Goal: Task Accomplishment & Management: Manage account settings

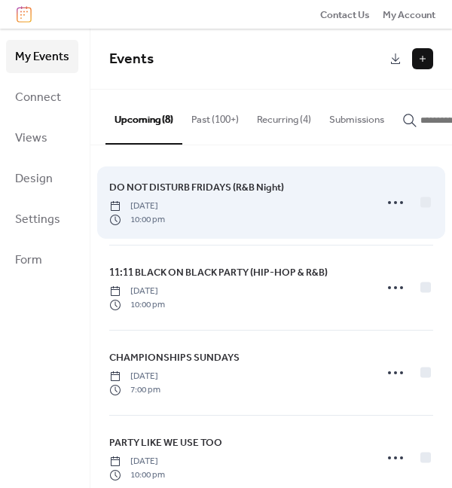
click at [218, 193] on span "DO NOT DISTURB FRIDAYS (R&B Night)" at bounding box center [196, 187] width 175 height 15
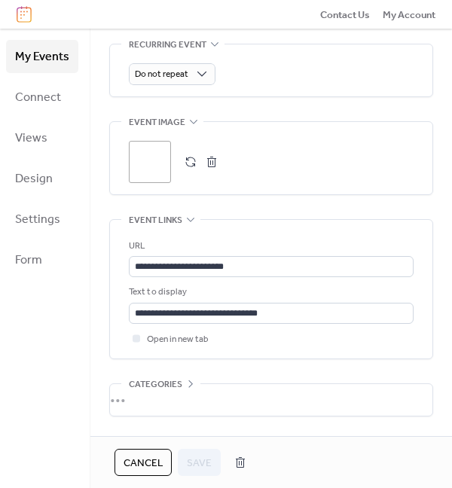
scroll to position [712, 0]
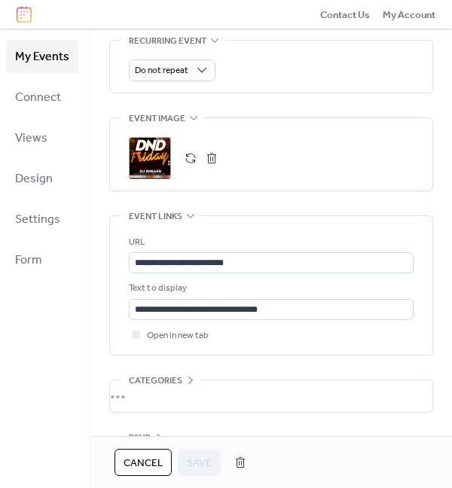
click at [161, 161] on div ";" at bounding box center [150, 158] width 42 height 42
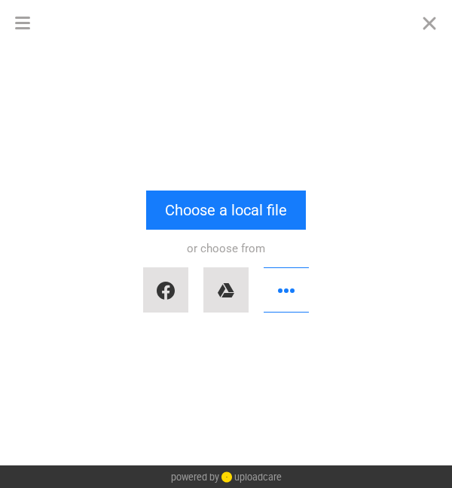
scroll to position [0, 0]
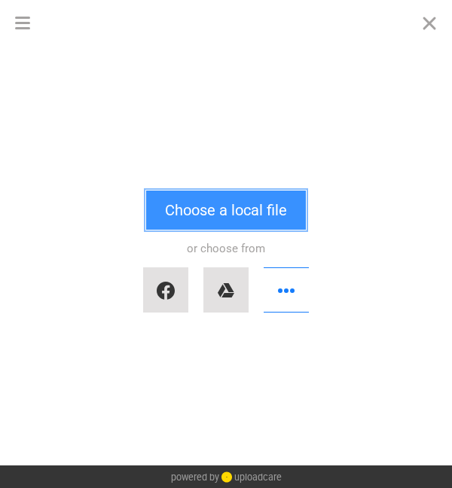
click at [204, 208] on button "Choose a local file" at bounding box center [226, 210] width 160 height 39
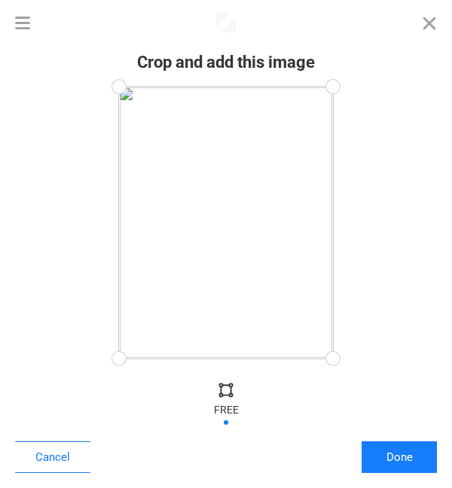
drag, startPoint x: 335, startPoint y: 360, endPoint x: 435, endPoint y: 381, distance: 102.5
click at [435, 381] on div "Crop and add this image Cancel Done" at bounding box center [226, 266] width 452 height 443
drag, startPoint x: 335, startPoint y: 90, endPoint x: 406, endPoint y: 251, distance: 176.2
click at [406, 251] on div at bounding box center [226, 223] width 422 height 272
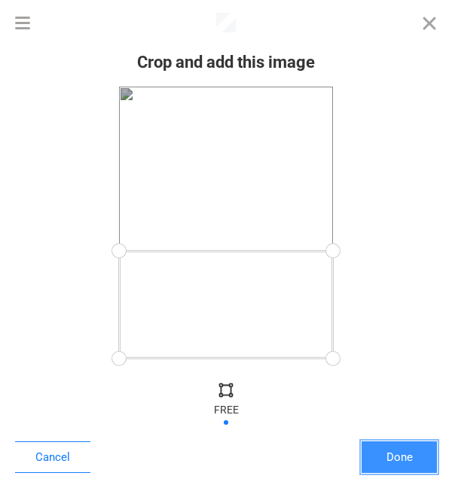
click at [412, 464] on button "Done" at bounding box center [399, 458] width 75 height 32
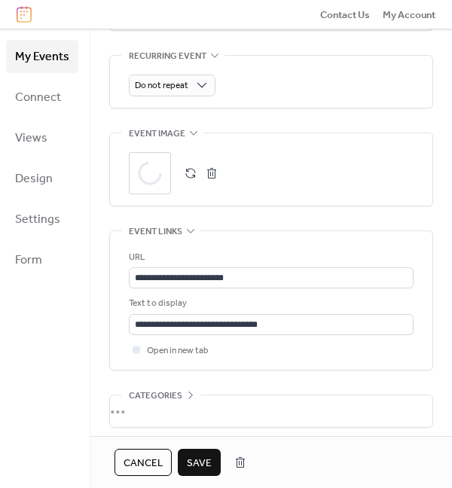
scroll to position [699, 0]
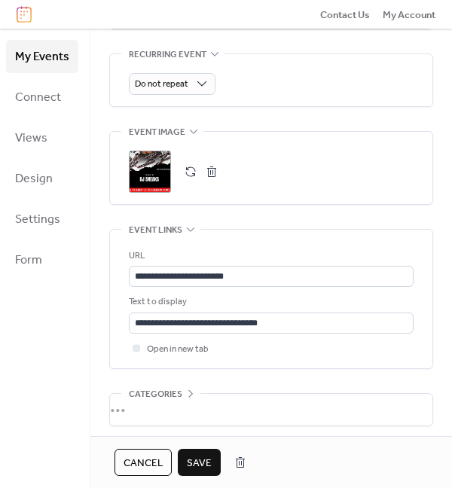
click at [201, 461] on span "Save" at bounding box center [199, 463] width 25 height 15
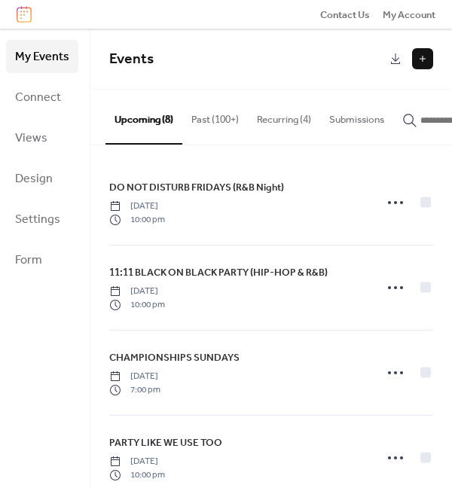
click at [281, 121] on button "Recurring (4)" at bounding box center [284, 116] width 72 height 53
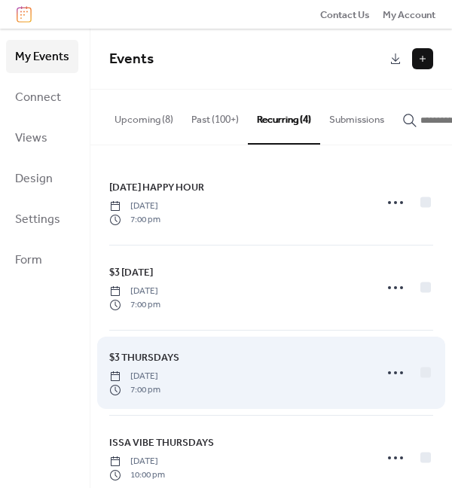
scroll to position [32, 0]
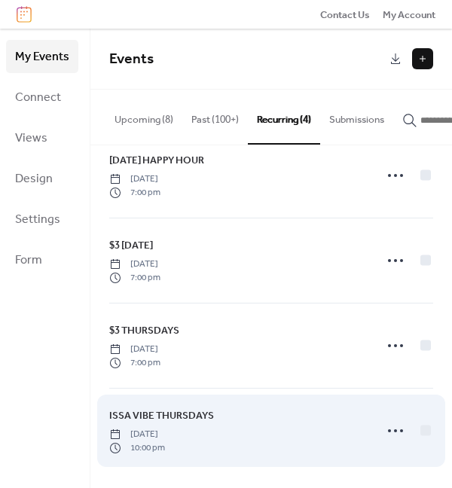
click at [164, 415] on span "ISSA VIBE THURSDAYS" at bounding box center [161, 416] width 105 height 15
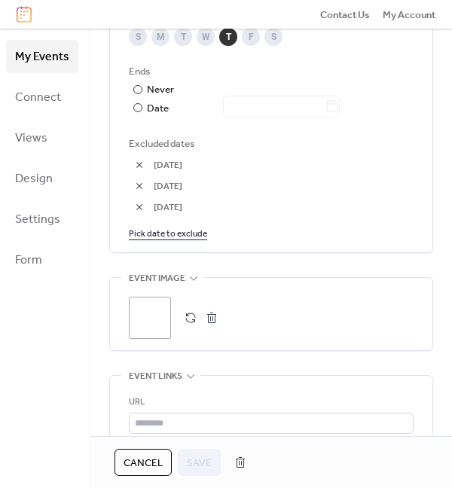
scroll to position [924, 0]
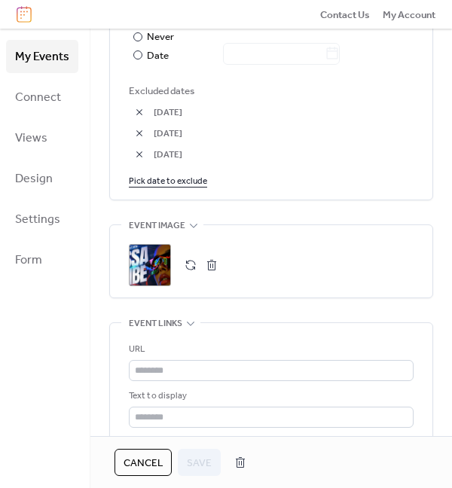
click at [155, 247] on div ";" at bounding box center [150, 265] width 42 height 42
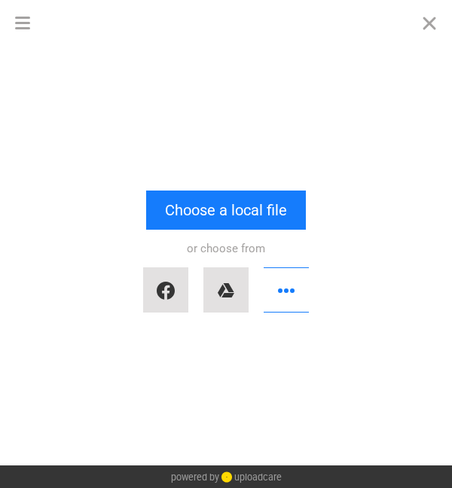
scroll to position [0, 0]
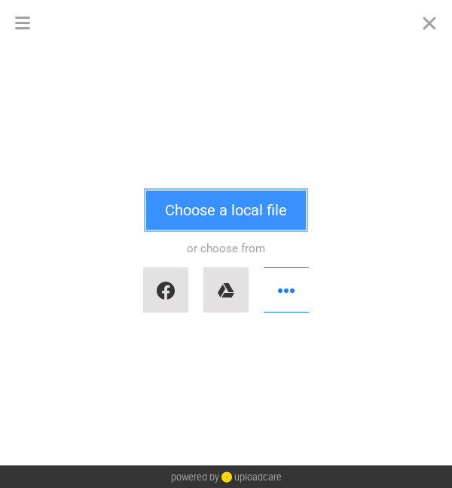
click at [198, 206] on button "Choose a local file" at bounding box center [226, 210] width 160 height 39
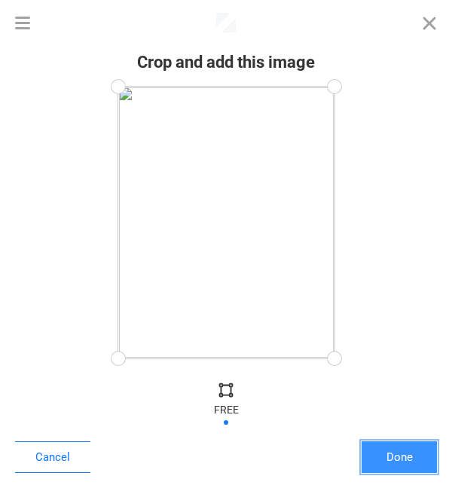
click at [397, 467] on button "Done" at bounding box center [399, 458] width 75 height 32
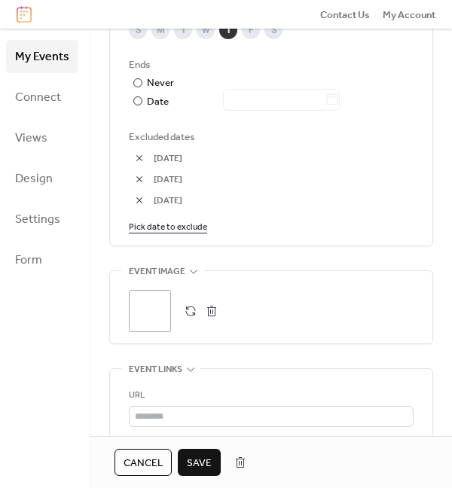
scroll to position [894, 0]
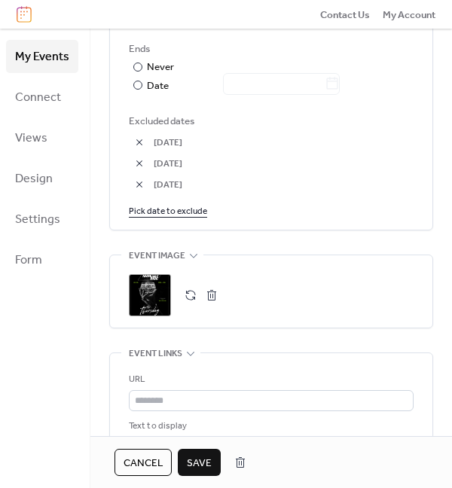
click at [150, 304] on div ";" at bounding box center [150, 295] width 42 height 42
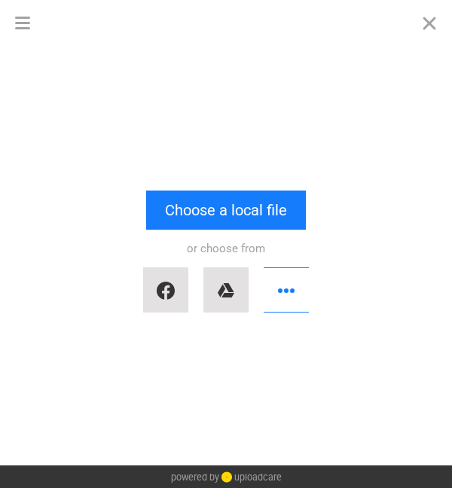
scroll to position [0, 0]
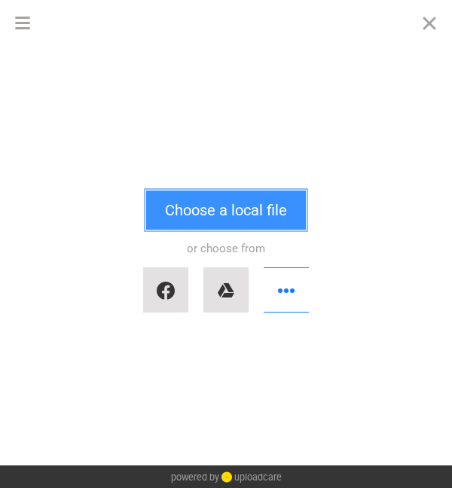
click at [231, 209] on button "Choose a local file" at bounding box center [226, 210] width 160 height 39
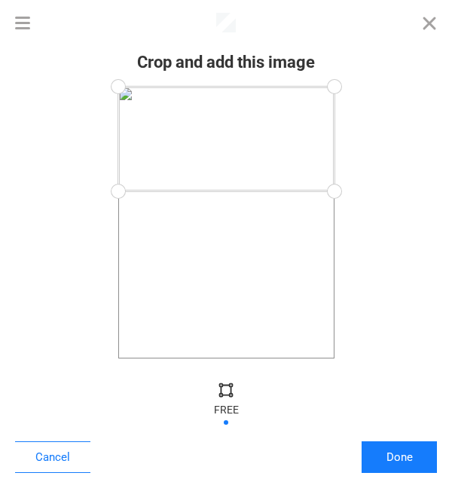
drag, startPoint x: 338, startPoint y: 354, endPoint x: 428, endPoint y: 191, distance: 185.2
click at [428, 191] on div at bounding box center [226, 223] width 422 height 272
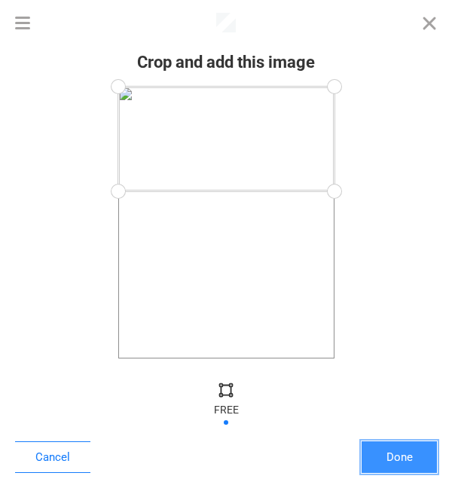
click at [416, 449] on button "Done" at bounding box center [399, 458] width 75 height 32
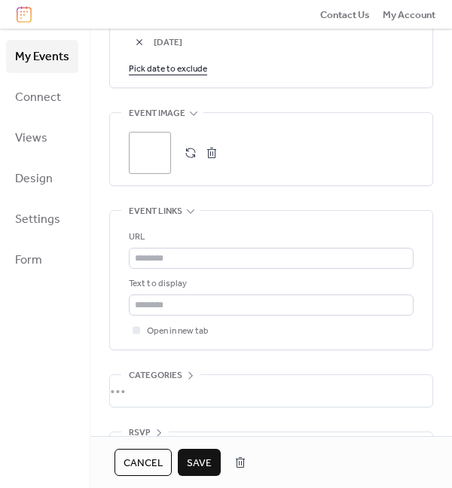
scroll to position [1080, 0]
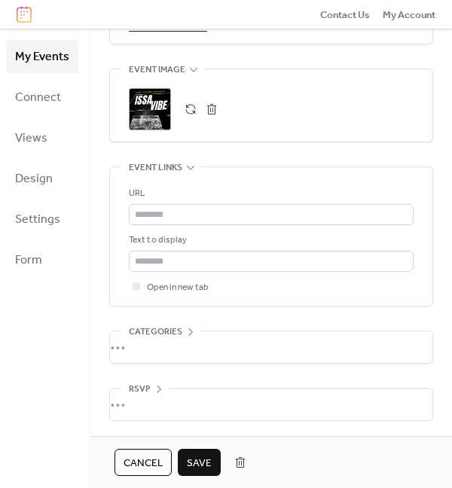
click at [194, 470] on span "Save" at bounding box center [199, 463] width 25 height 15
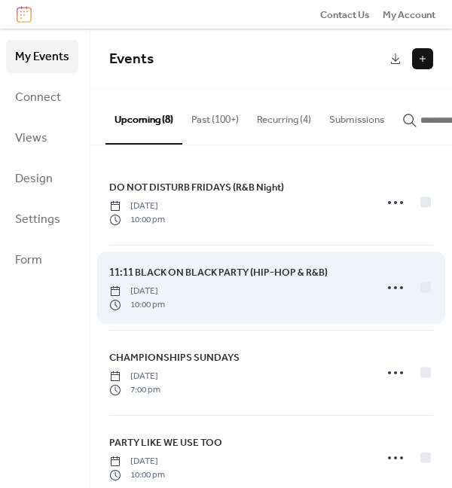
scroll to position [36, 0]
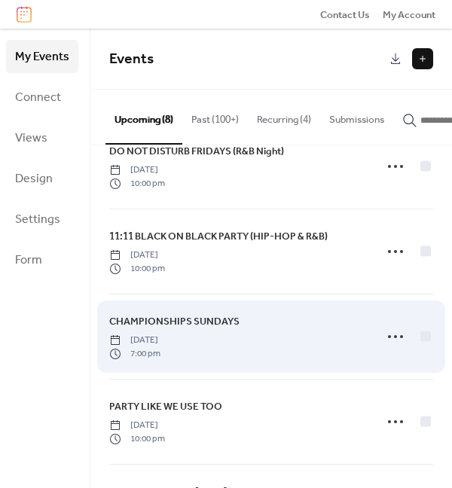
click at [176, 321] on span "CHAMPIONSHIPS SUNDAYS" at bounding box center [174, 321] width 130 height 15
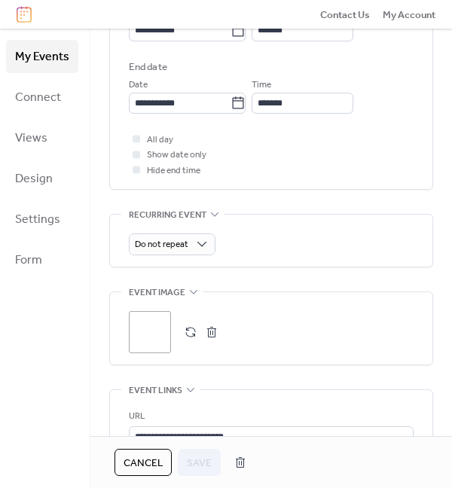
scroll to position [595, 0]
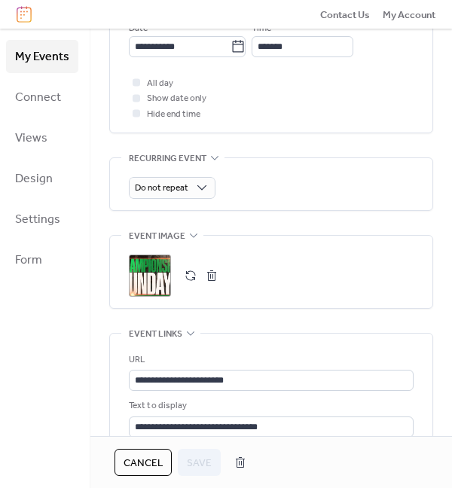
click at [152, 277] on div ";" at bounding box center [150, 276] width 42 height 42
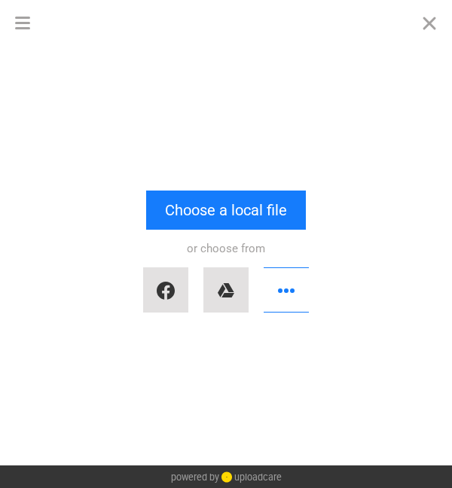
scroll to position [0, 0]
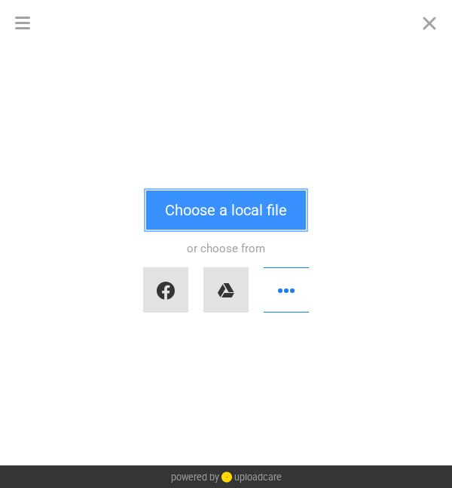
click at [201, 210] on button "Choose a local file" at bounding box center [226, 210] width 160 height 39
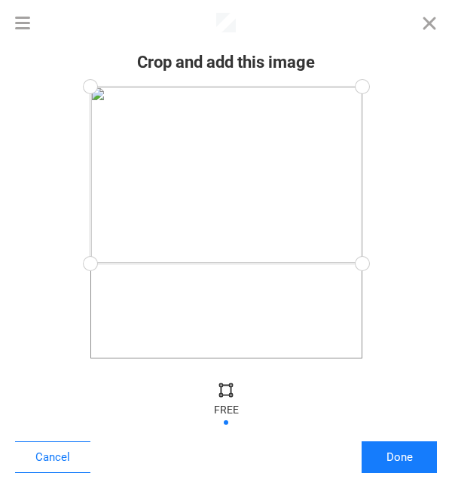
drag, startPoint x: 366, startPoint y: 362, endPoint x: 428, endPoint y: 264, distance: 115.9
click at [428, 264] on div at bounding box center [226, 223] width 422 height 272
drag, startPoint x: 365, startPoint y: 90, endPoint x: 405, endPoint y: 127, distance: 54.4
click at [405, 127] on div at bounding box center [226, 223] width 422 height 272
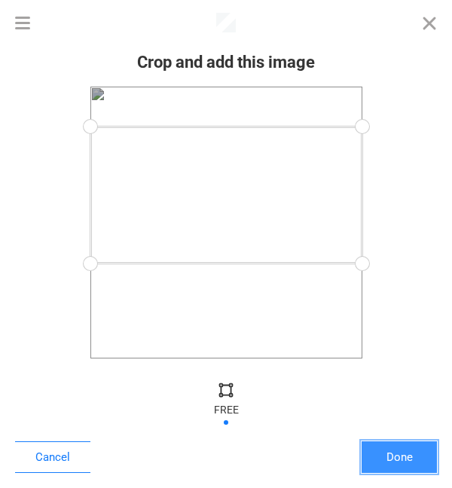
click at [395, 459] on button "Done" at bounding box center [399, 458] width 75 height 32
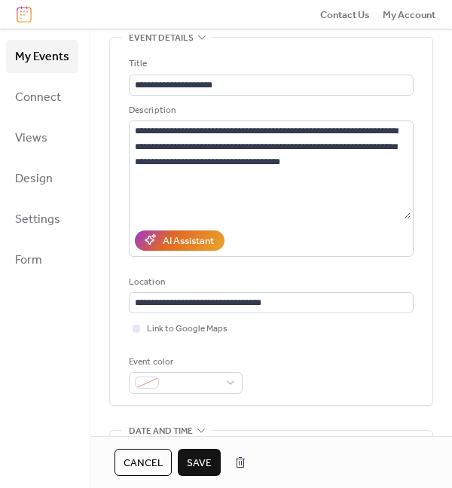
scroll to position [76, 0]
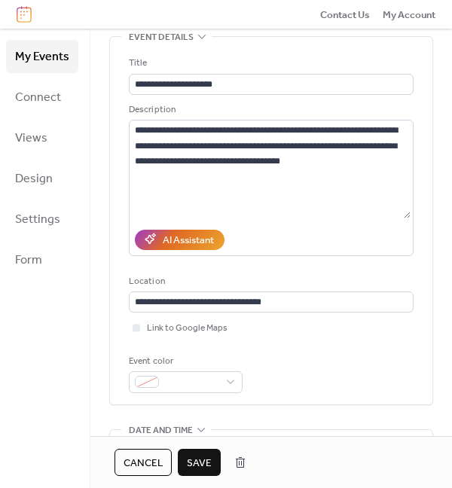
click at [199, 456] on span "Save" at bounding box center [199, 463] width 25 height 15
